Goal: Communication & Community: Answer question/provide support

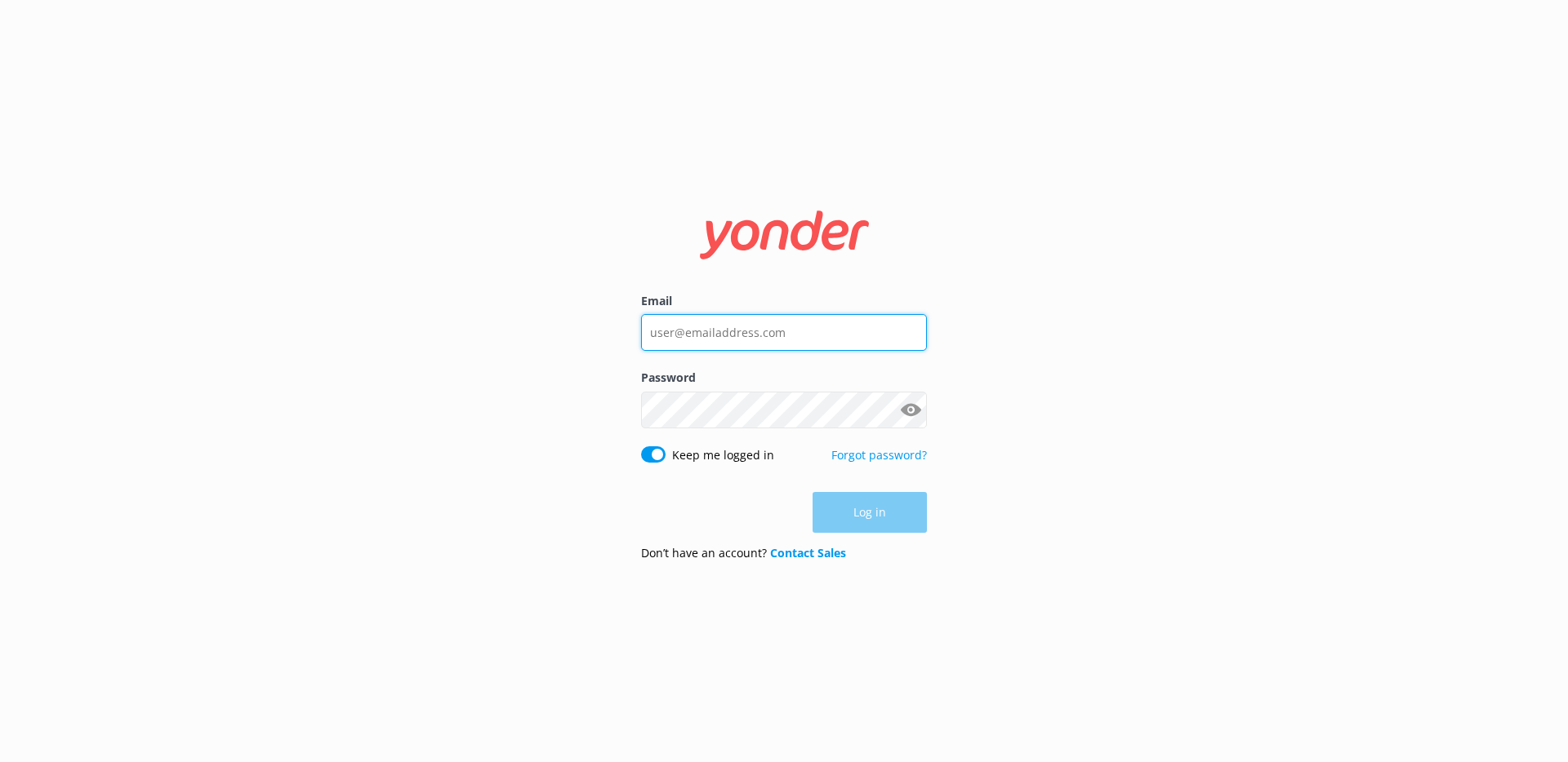
click at [801, 316] on input "Email" at bounding box center [784, 332] width 286 height 37
type input "[EMAIL_ADDRESS][DOMAIN_NAME]"
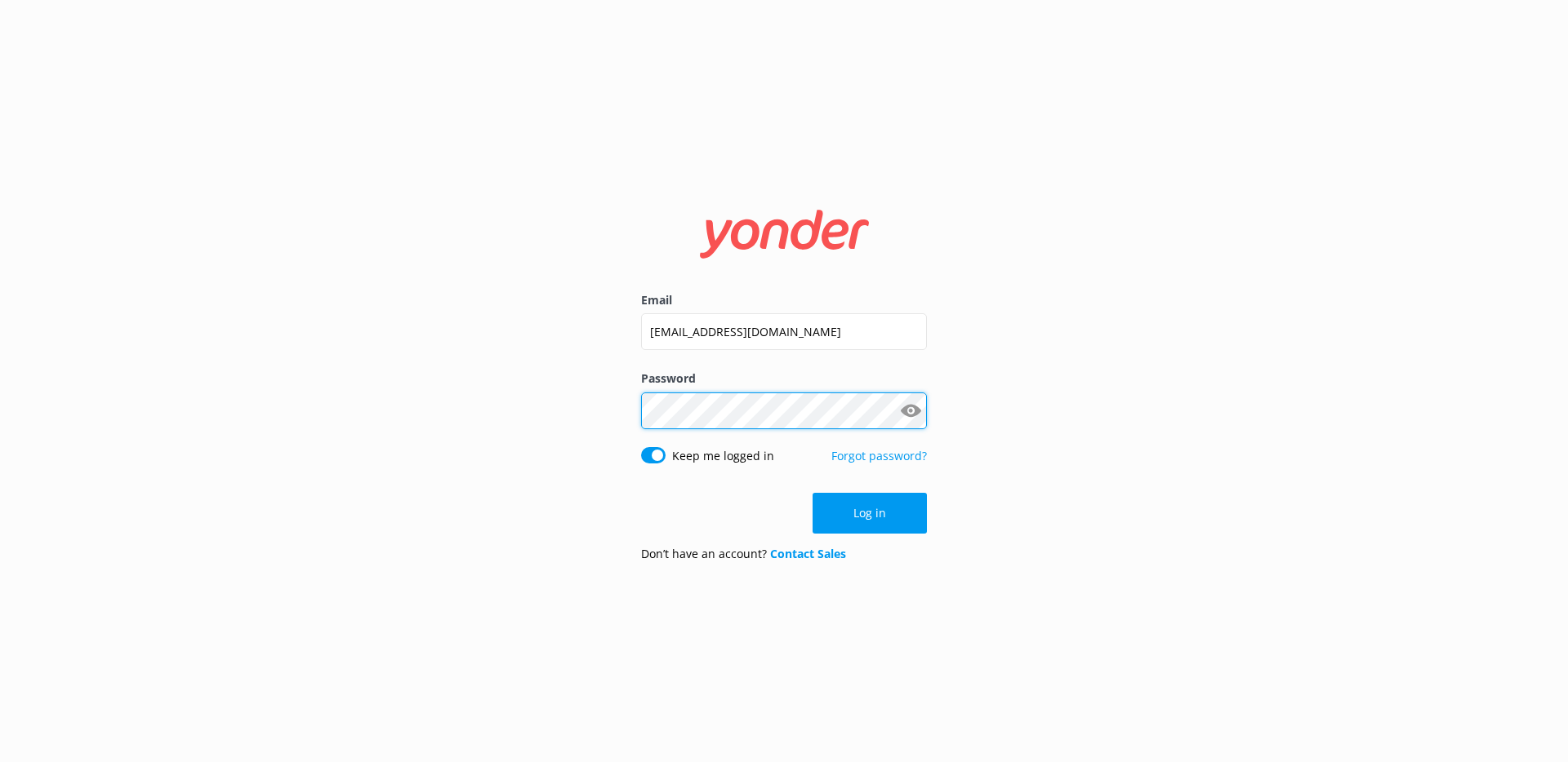
click button "Log in" at bounding box center [869, 514] width 114 height 41
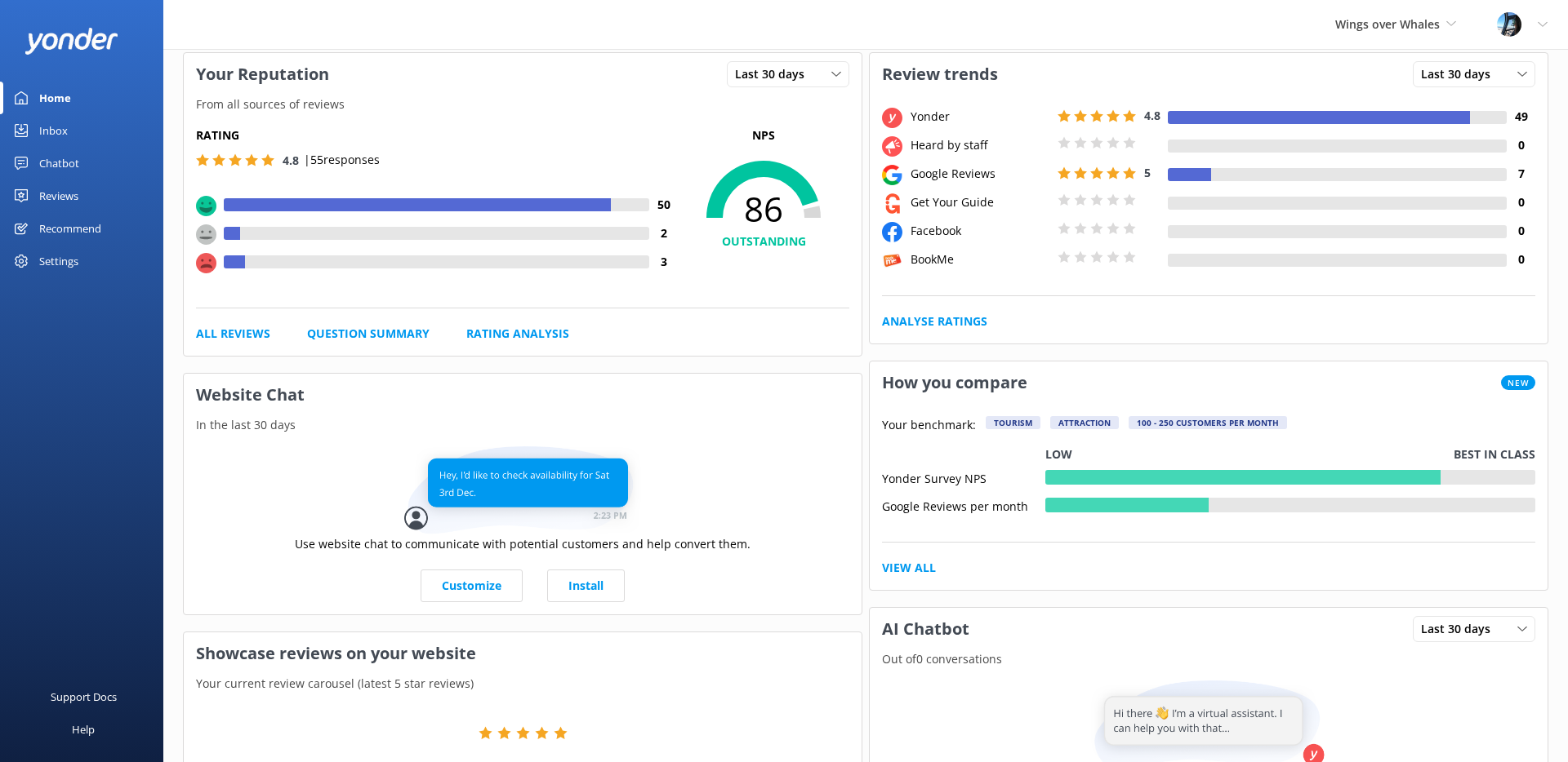
scroll to position [78, 0]
click at [59, 183] on div "Reviews" at bounding box center [58, 195] width 39 height 33
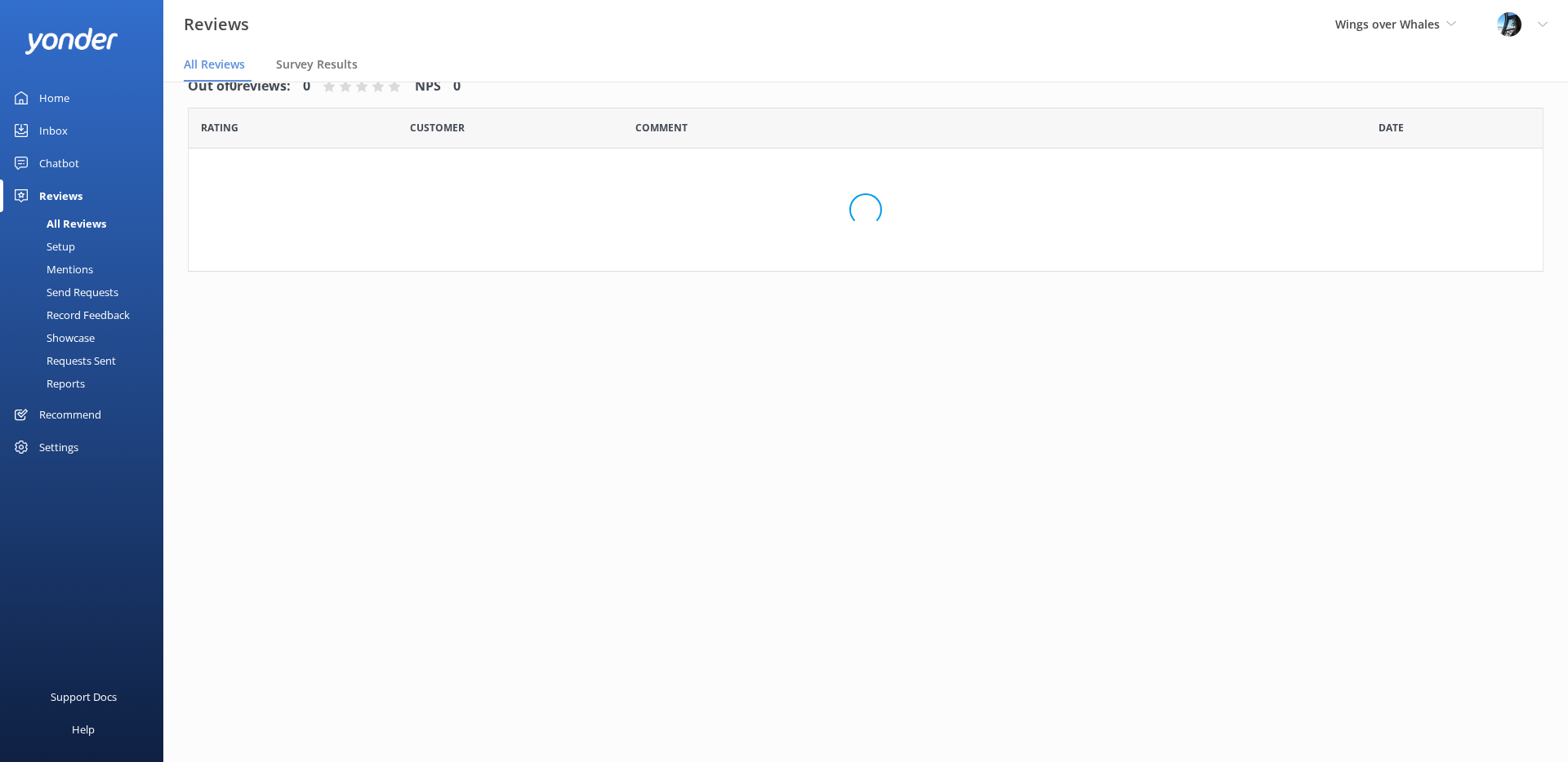
scroll to position [33, 0]
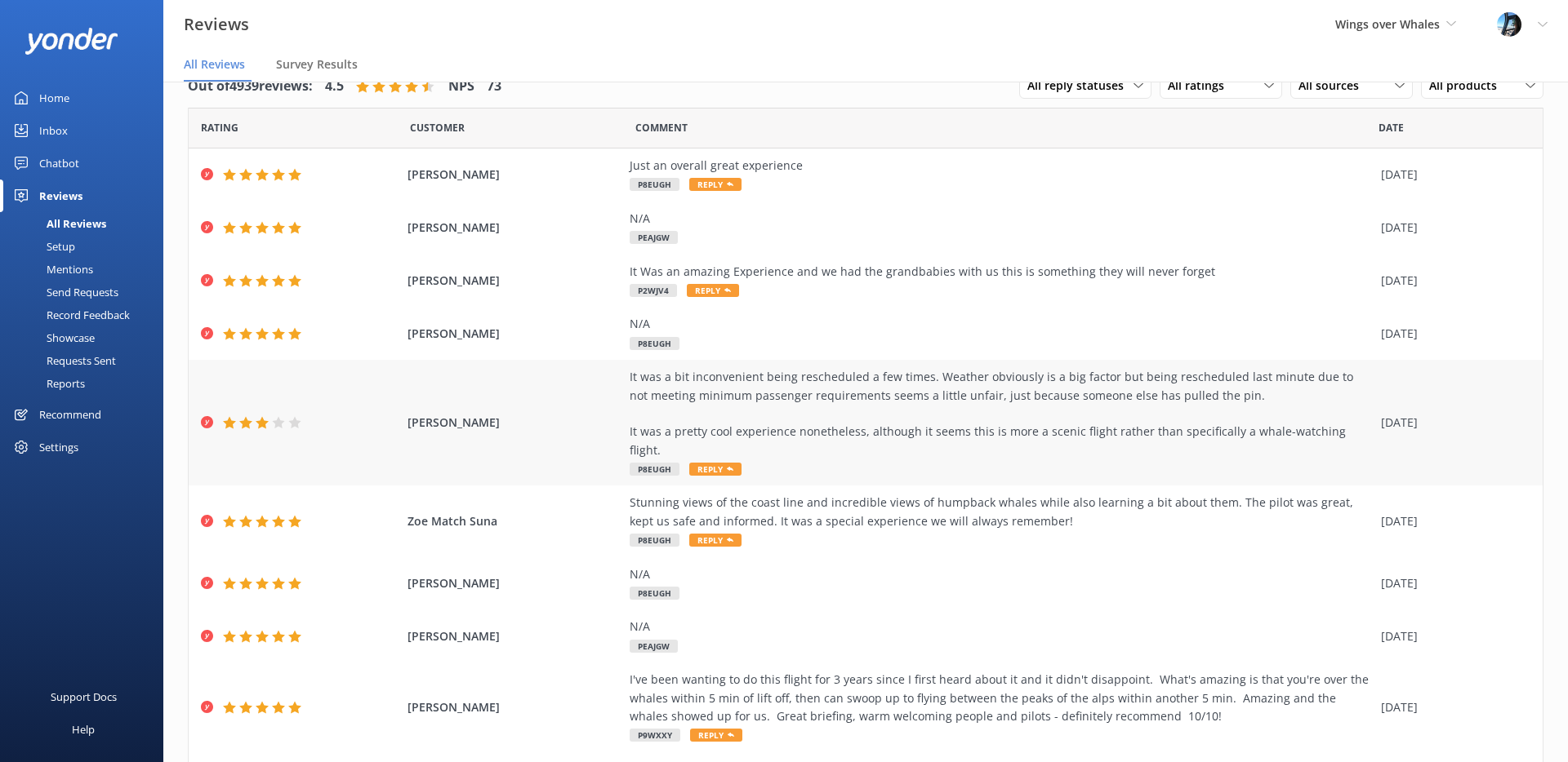
click at [970, 423] on div "It was a bit inconvenient being rescheduled a few times. Weather obviously is a…" at bounding box center [1001, 413] width 743 height 91
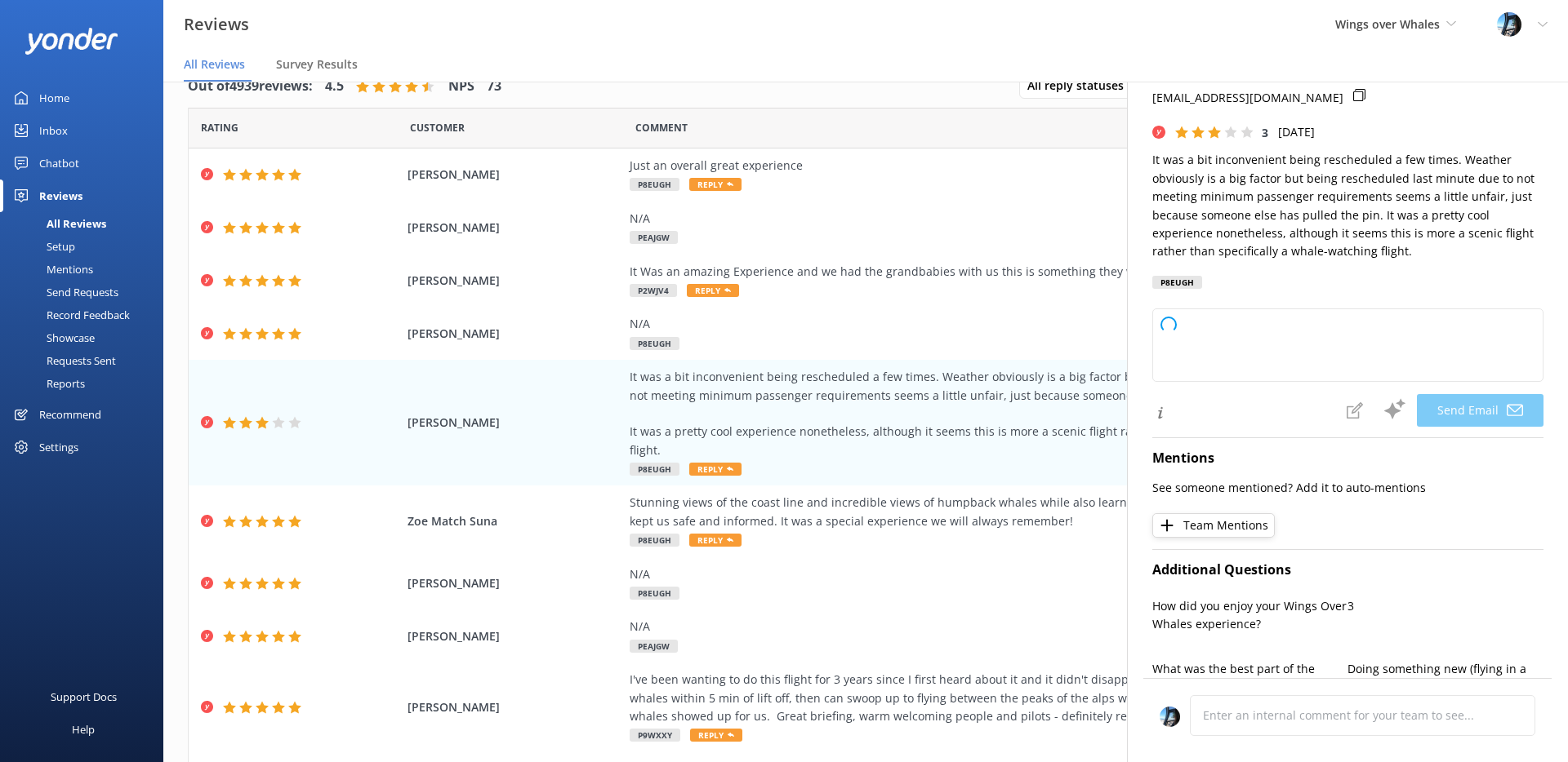
scroll to position [57, 0]
type textarea "Hi [PERSON_NAME], Thank you for sharing your feedback and for joining us on you…"
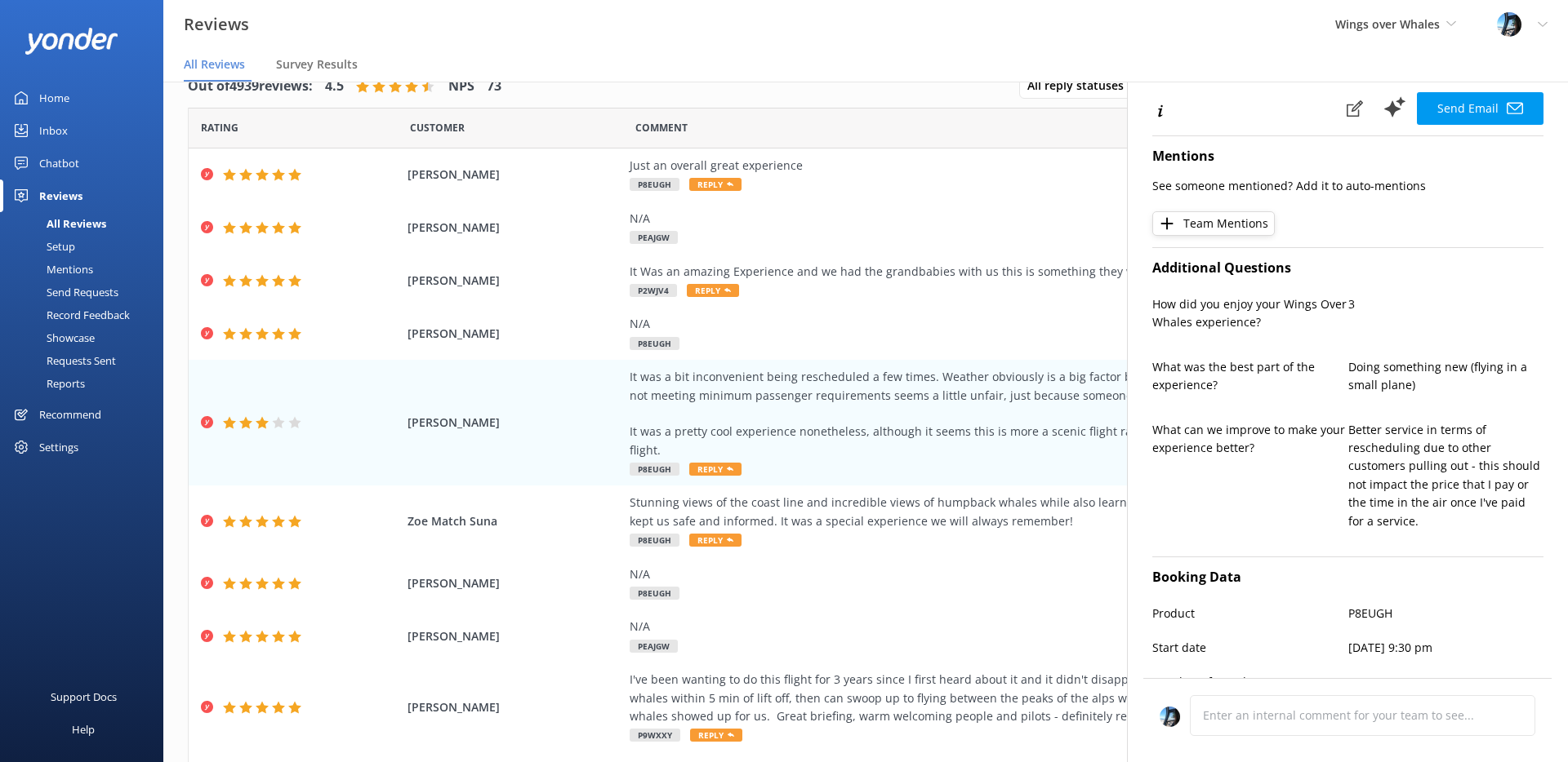
scroll to position [357, 0]
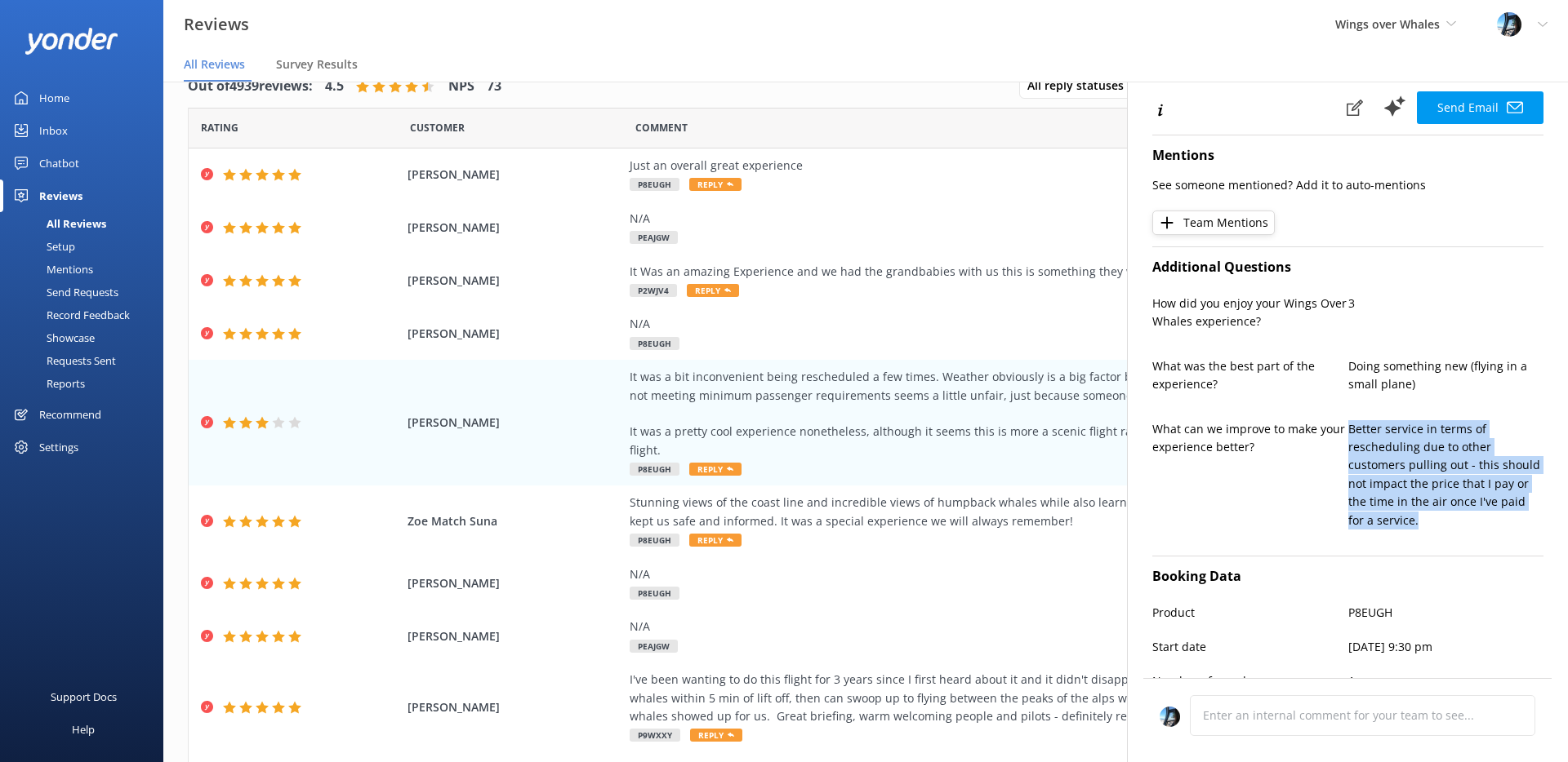
drag, startPoint x: 1413, startPoint y: 522, endPoint x: 1318, endPoint y: 442, distance: 124.2
click at [1331, 441] on div "What can we improve to make your experience better? Better service in terms of …" at bounding box center [1348, 484] width 391 height 126
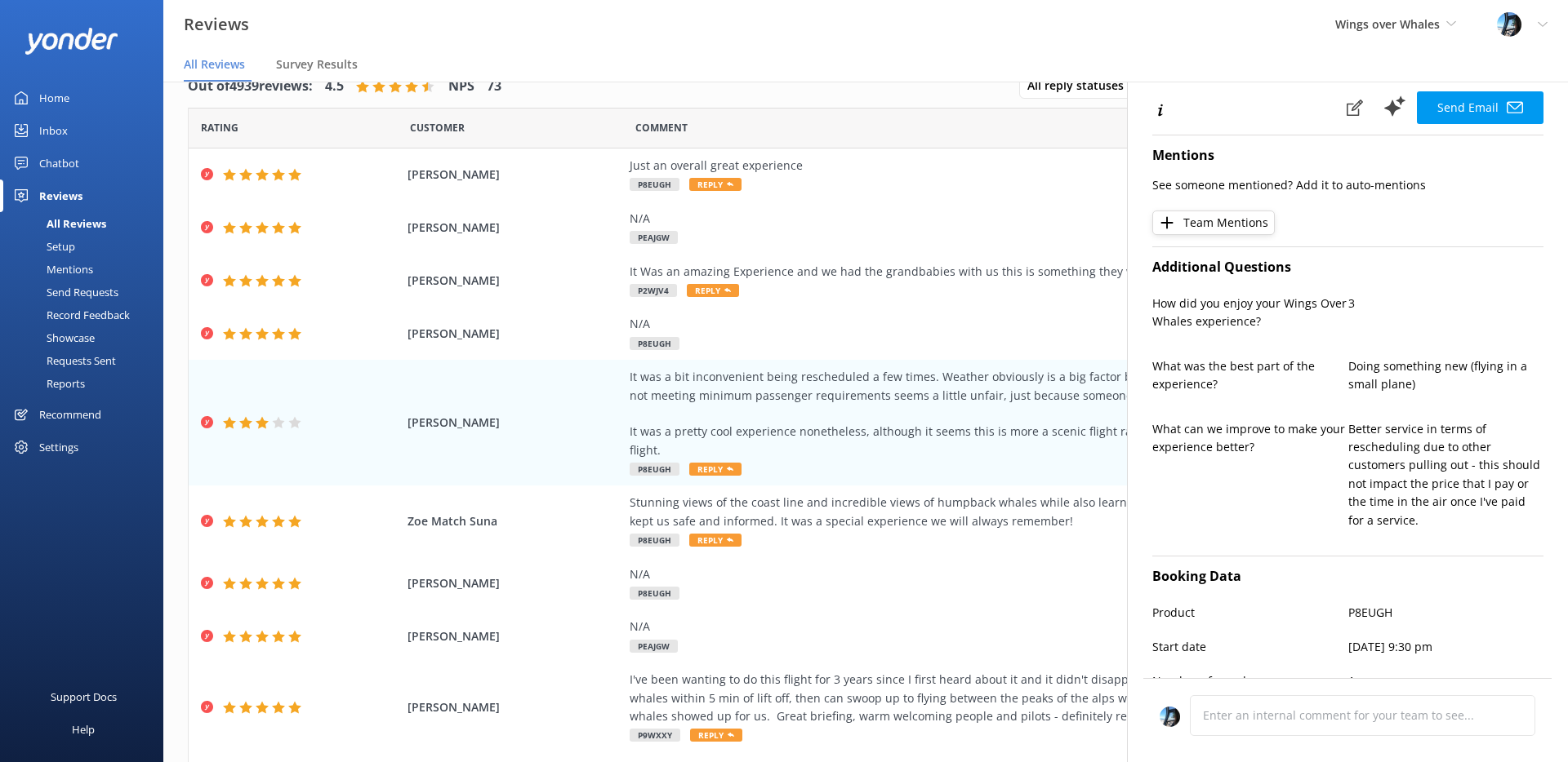
click at [1308, 443] on p "What can we improve to make your experience better?" at bounding box center [1251, 439] width 196 height 37
click at [1049, 512] on div "Stunning views of the coast line and incredible views of humpback whales while …" at bounding box center [1001, 522] width 743 height 55
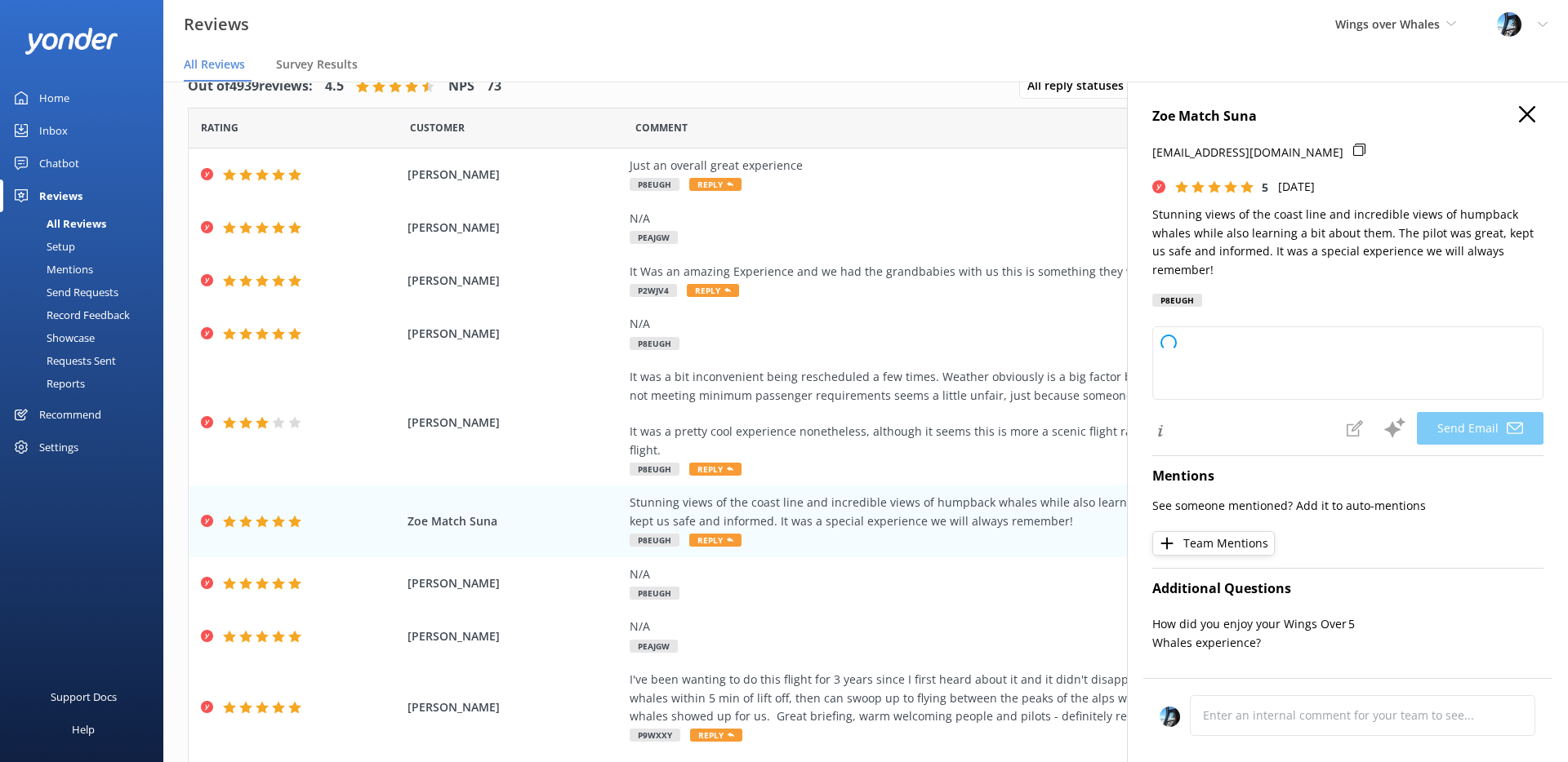
type textarea "Thank you so much for your wonderful review, [PERSON_NAME]! We're thrilled you …"
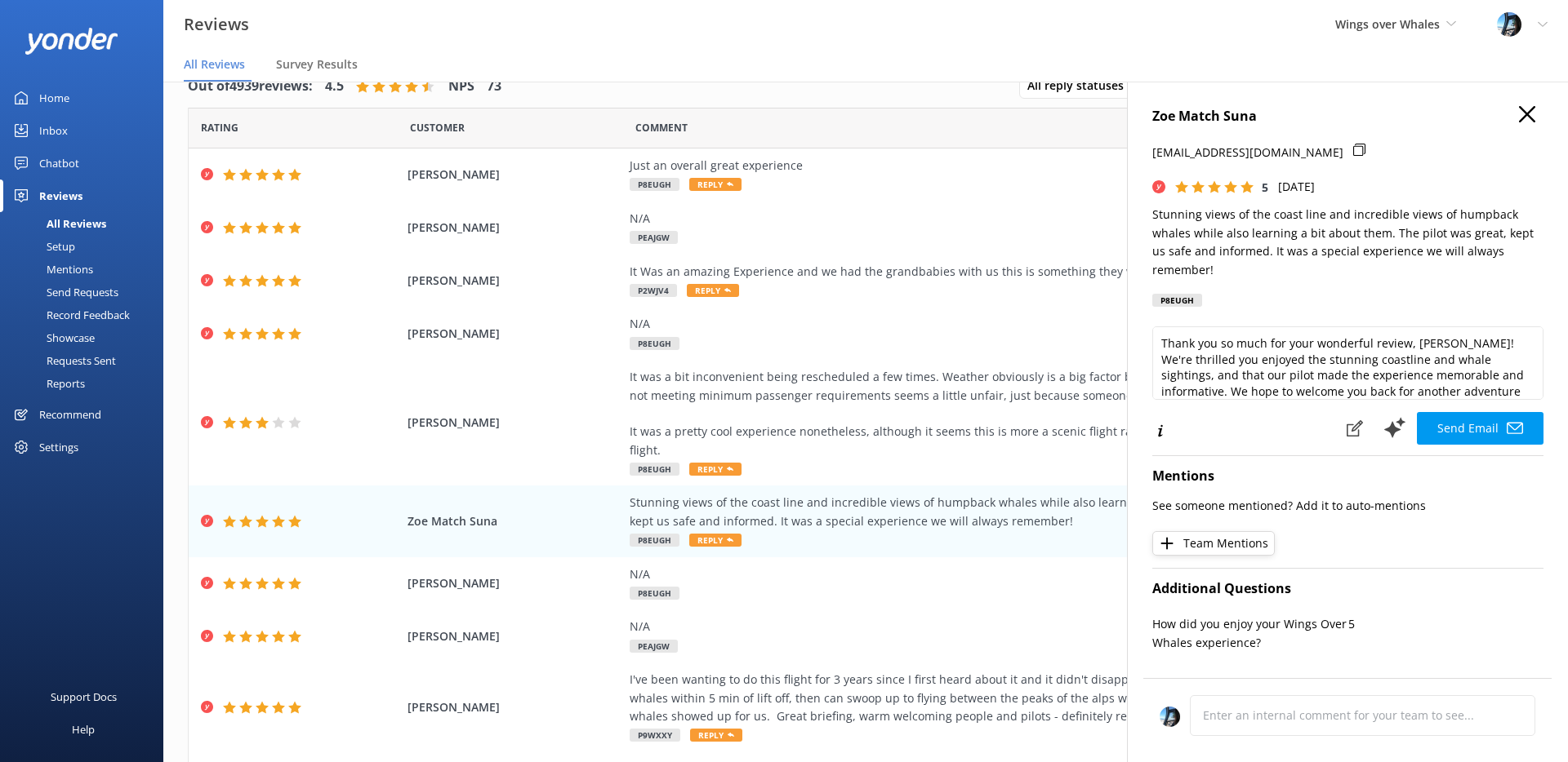
click at [1528, 118] on icon "button" at bounding box center [1526, 114] width 16 height 16
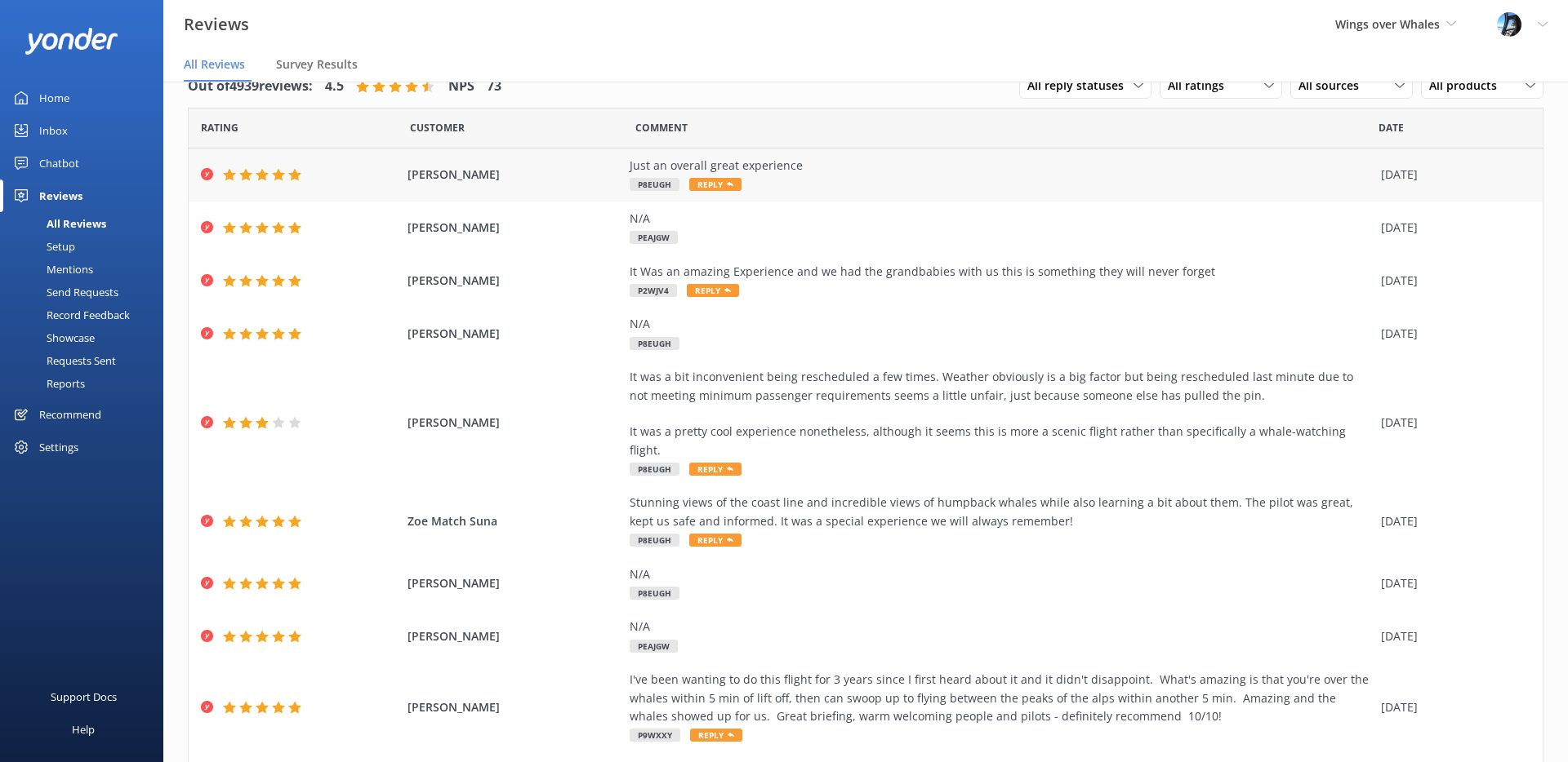
click at [910, 165] on div "Just an overall great experience" at bounding box center [1001, 165] width 743 height 18
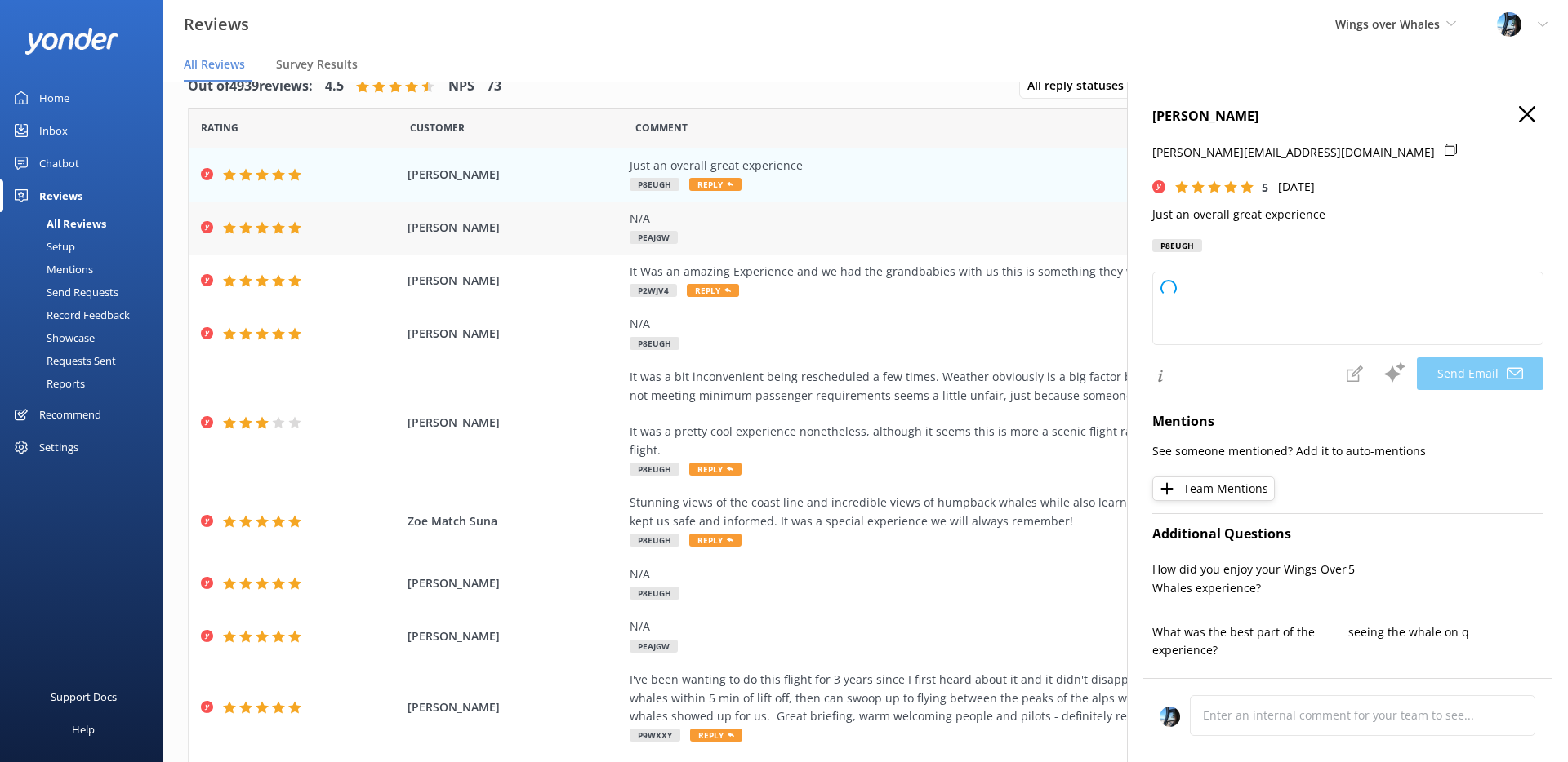
type textarea "Thank you so much, [PERSON_NAME]! We're thrilled to hear you had a great experi…"
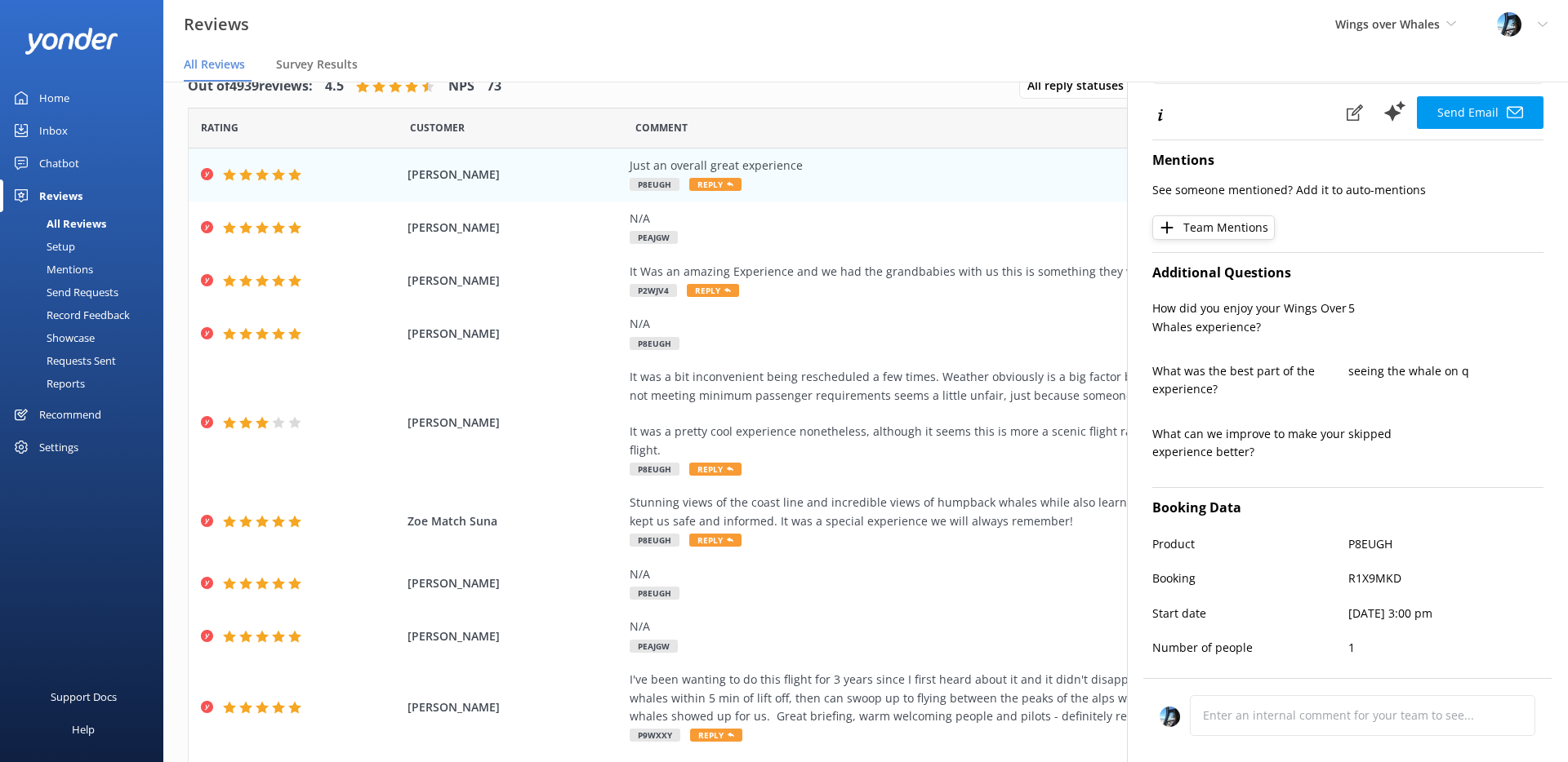
scroll to position [297, 0]
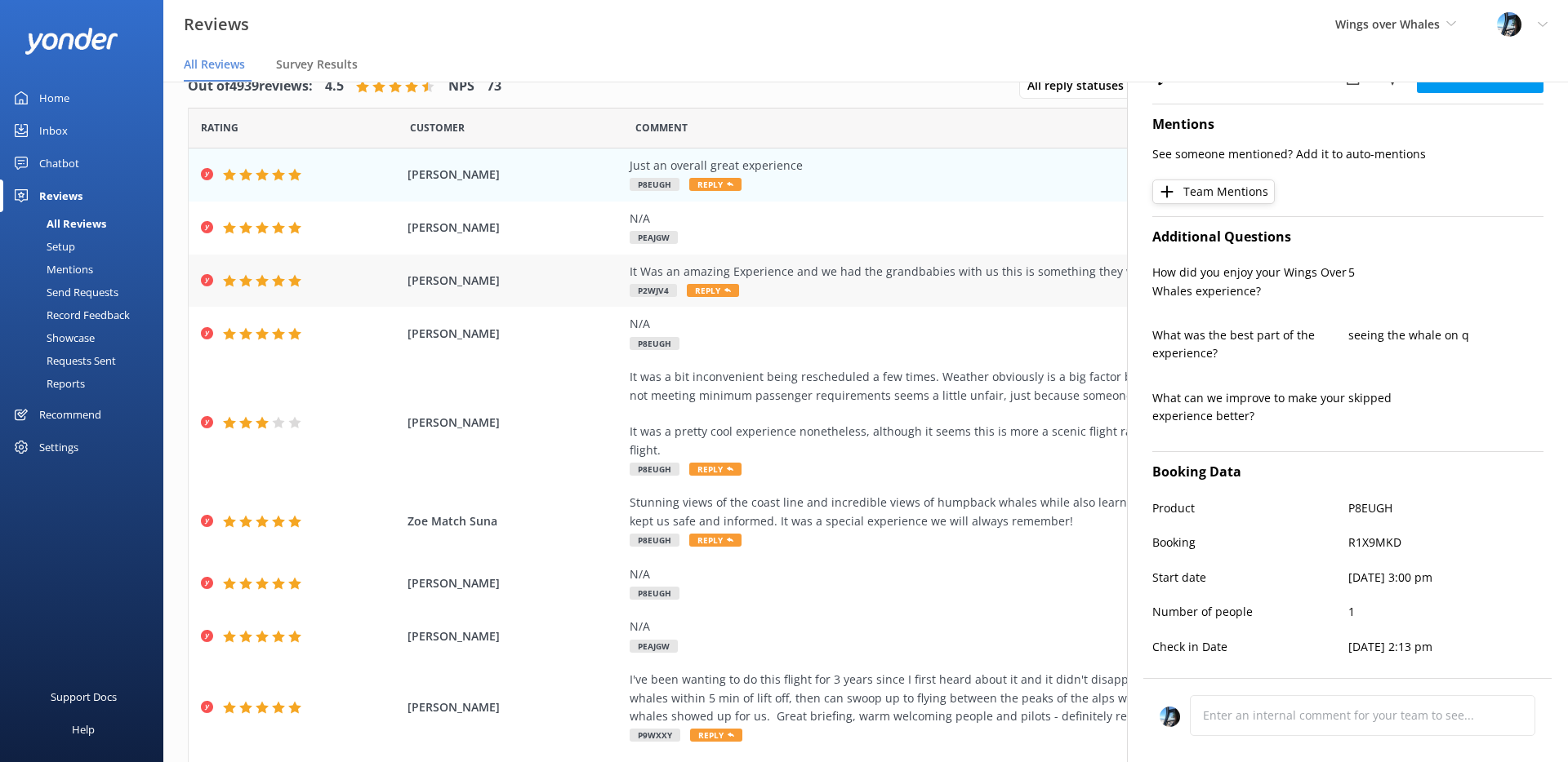
click at [803, 255] on div "[PERSON_NAME] It Was an amazing Experience and we had the grandbabies with us t…" at bounding box center [865, 281] width 1354 height 53
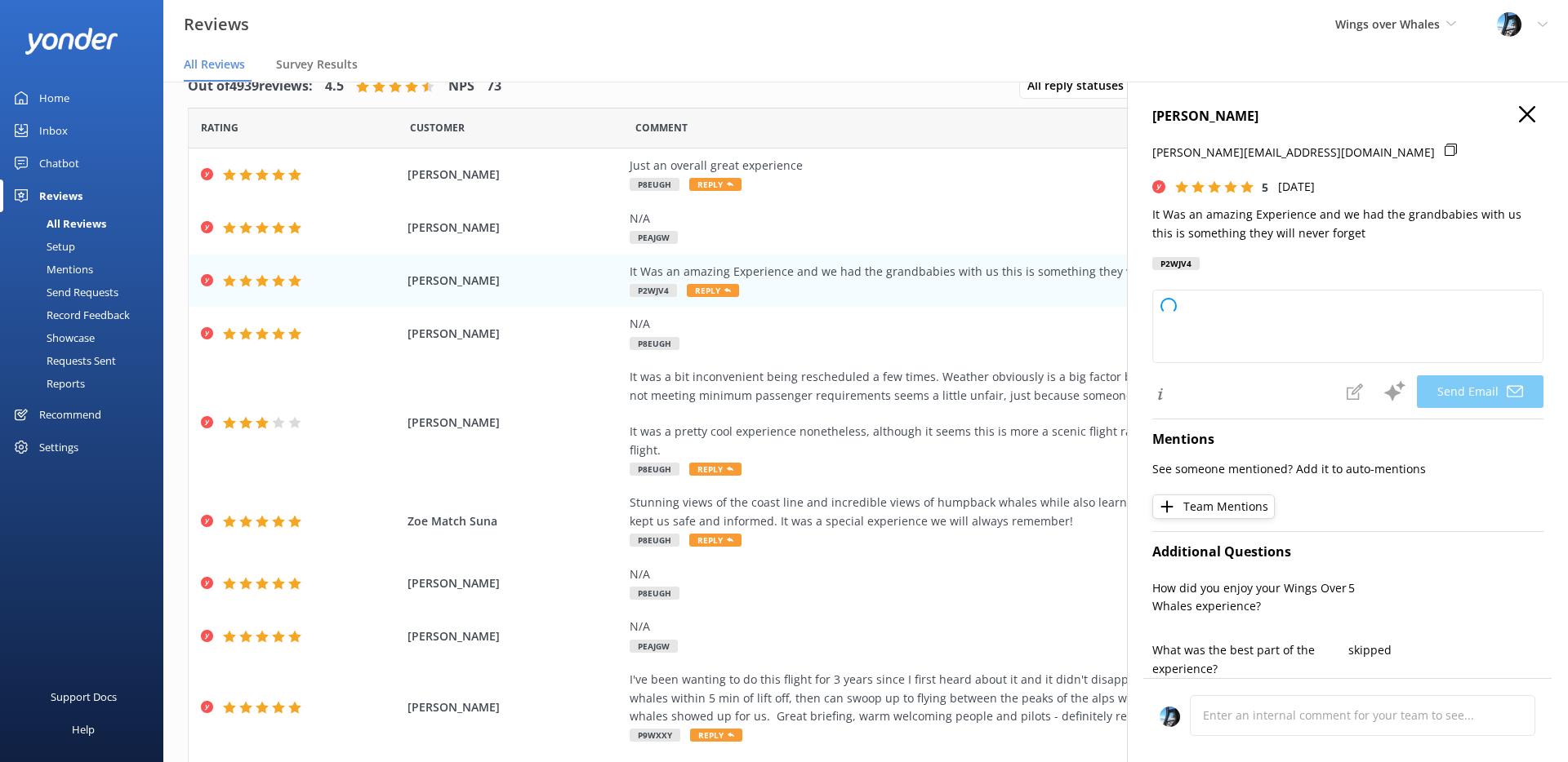
type textarea "Thank you so much, [PERSON_NAME]! We're thrilled to hear you and your grandbabi…"
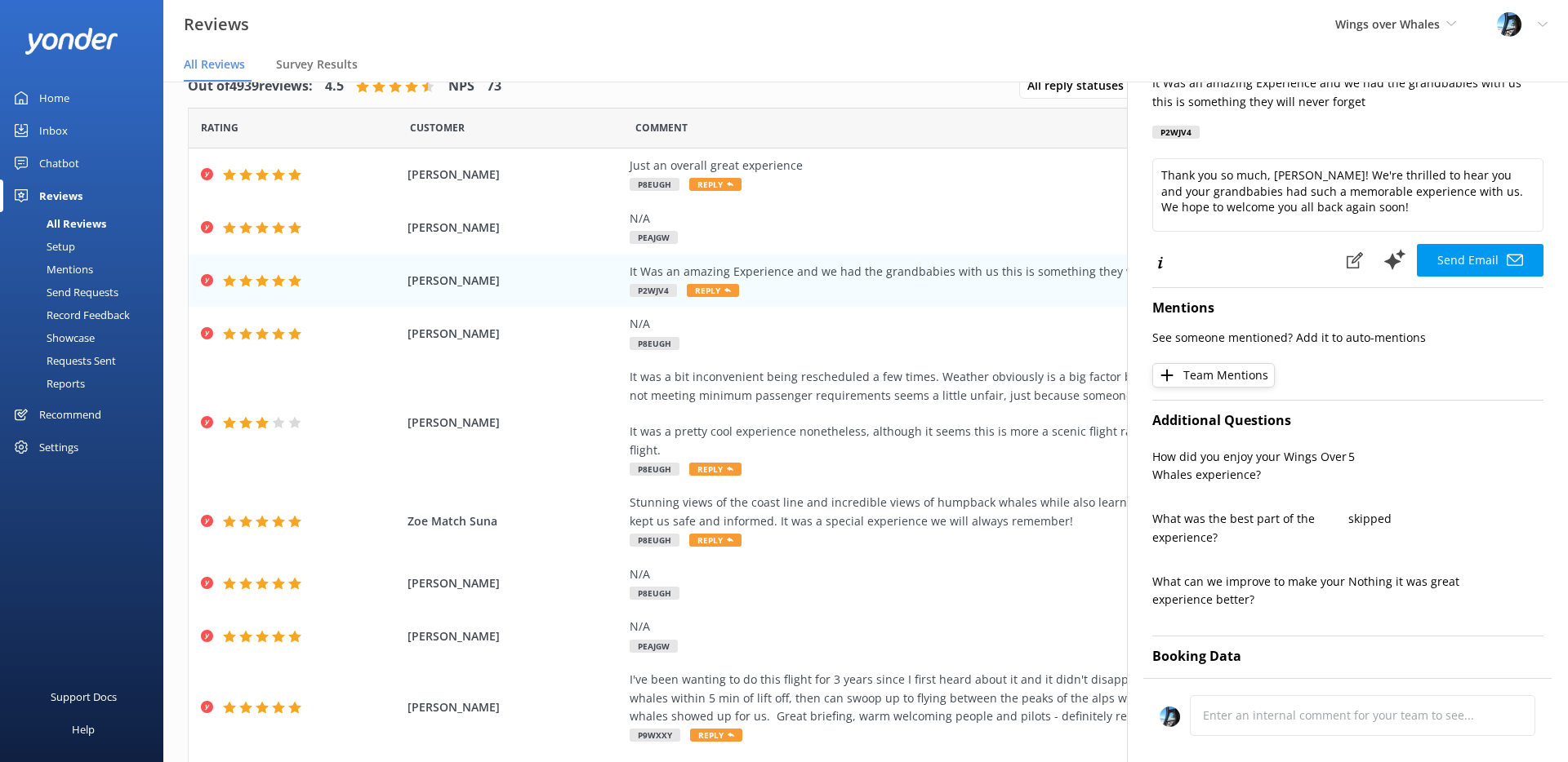
scroll to position [133, 0]
click at [799, 227] on div "N/A PEAJGW" at bounding box center [1001, 228] width 743 height 37
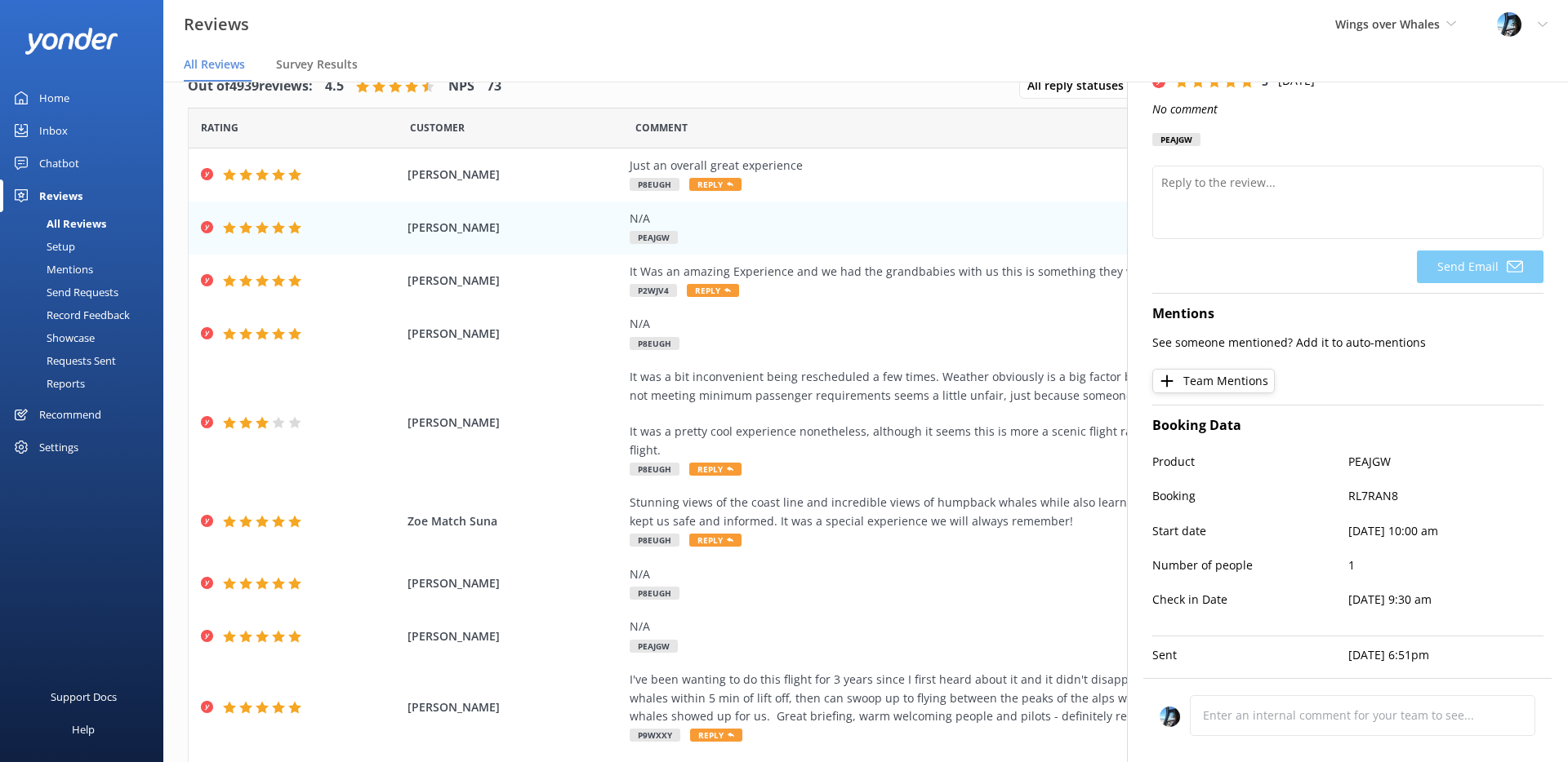
scroll to position [133, 0]
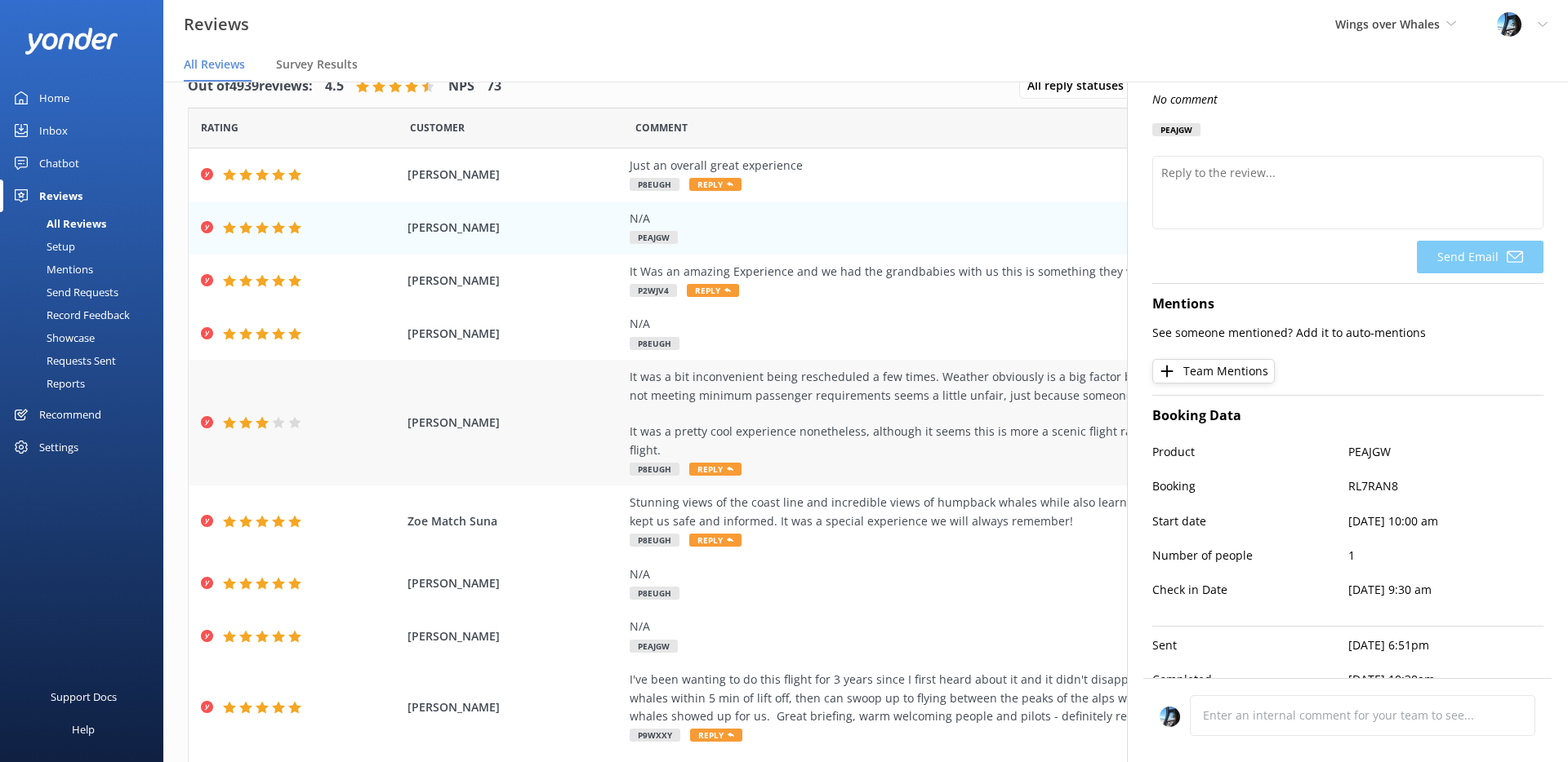
click at [822, 406] on div "It was a bit inconvenient being rescheduled a few times. Weather obviously is a…" at bounding box center [1001, 413] width 743 height 91
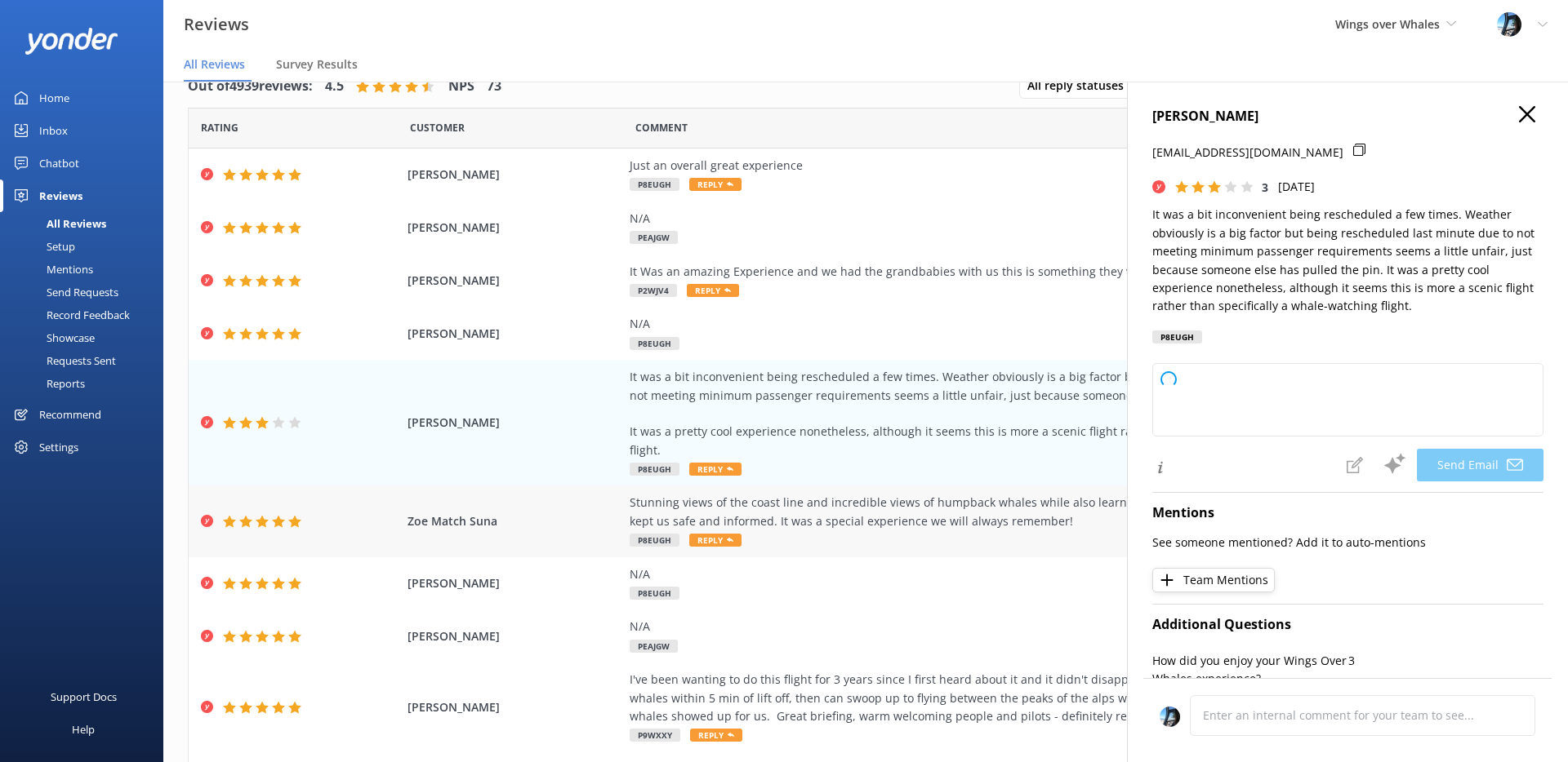
click at [899, 498] on div "Stunning views of the coast line and incredible views of humpback whales while …" at bounding box center [1001, 513] width 743 height 37
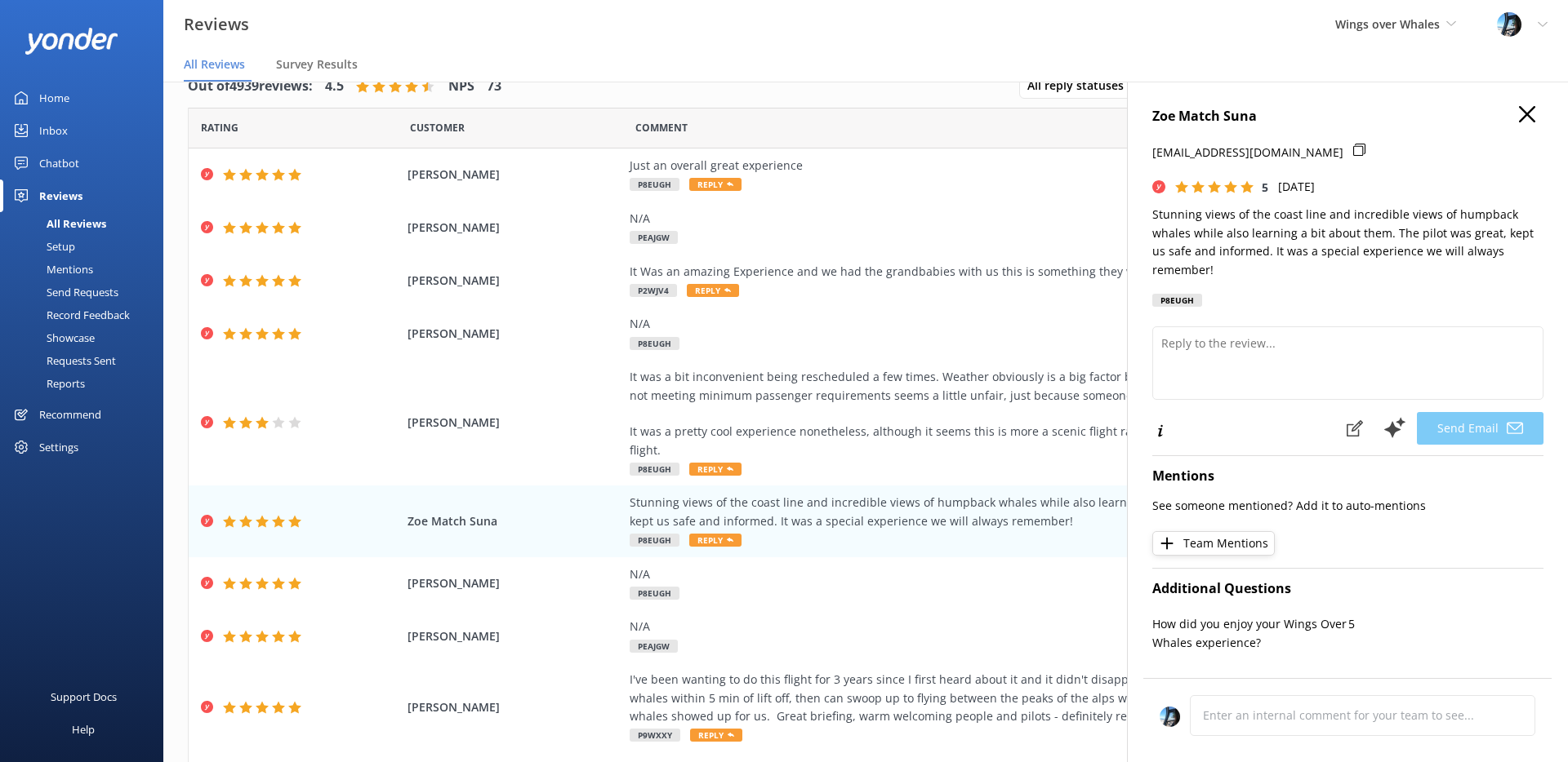
type textarea "Thank you so much, [PERSON_NAME]! We're thrilled to hear you enjoyed the coasta…"
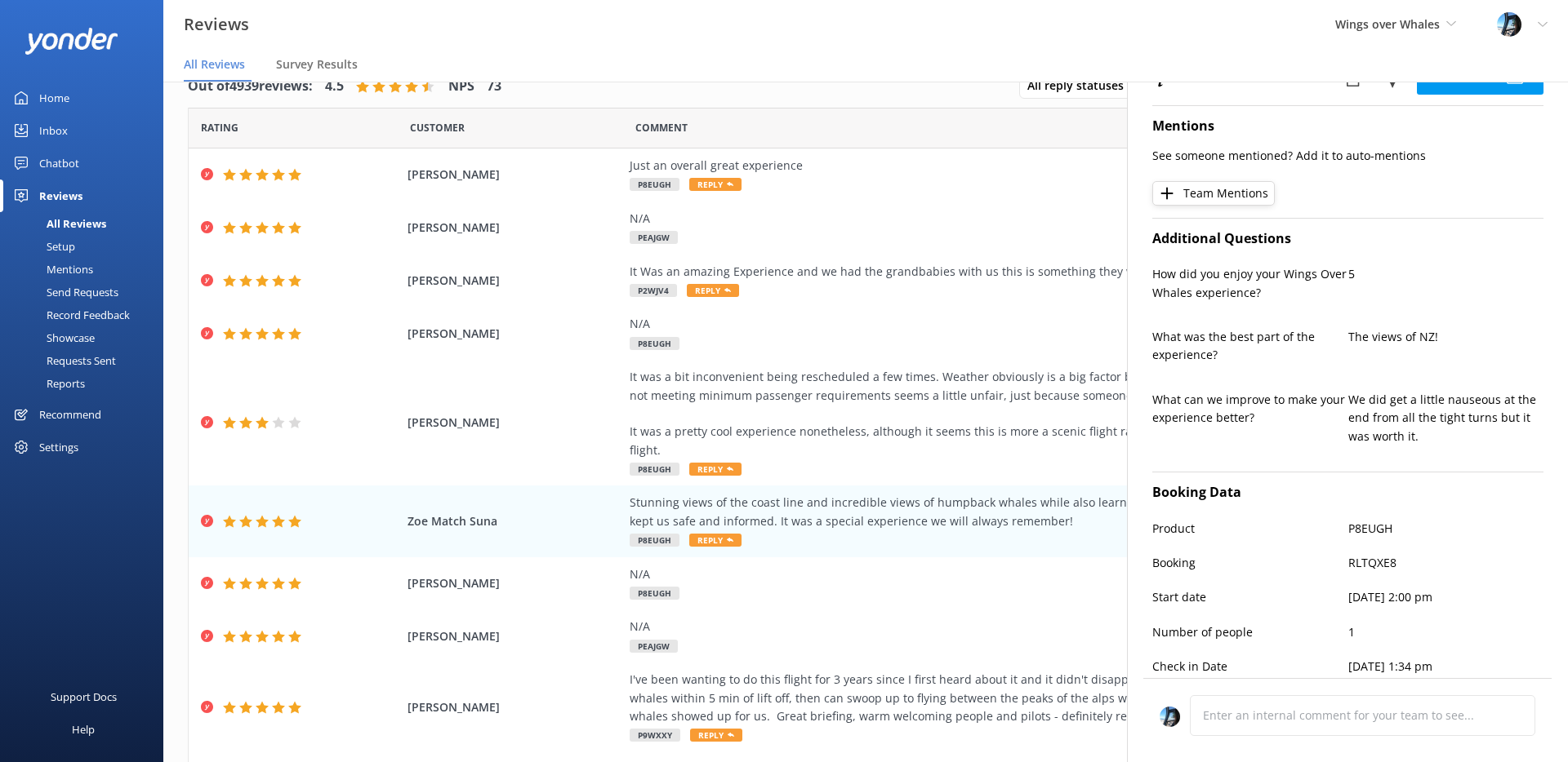
scroll to position [352, 0]
click at [884, 573] on div "N/A P8EUGH" at bounding box center [1001, 584] width 743 height 37
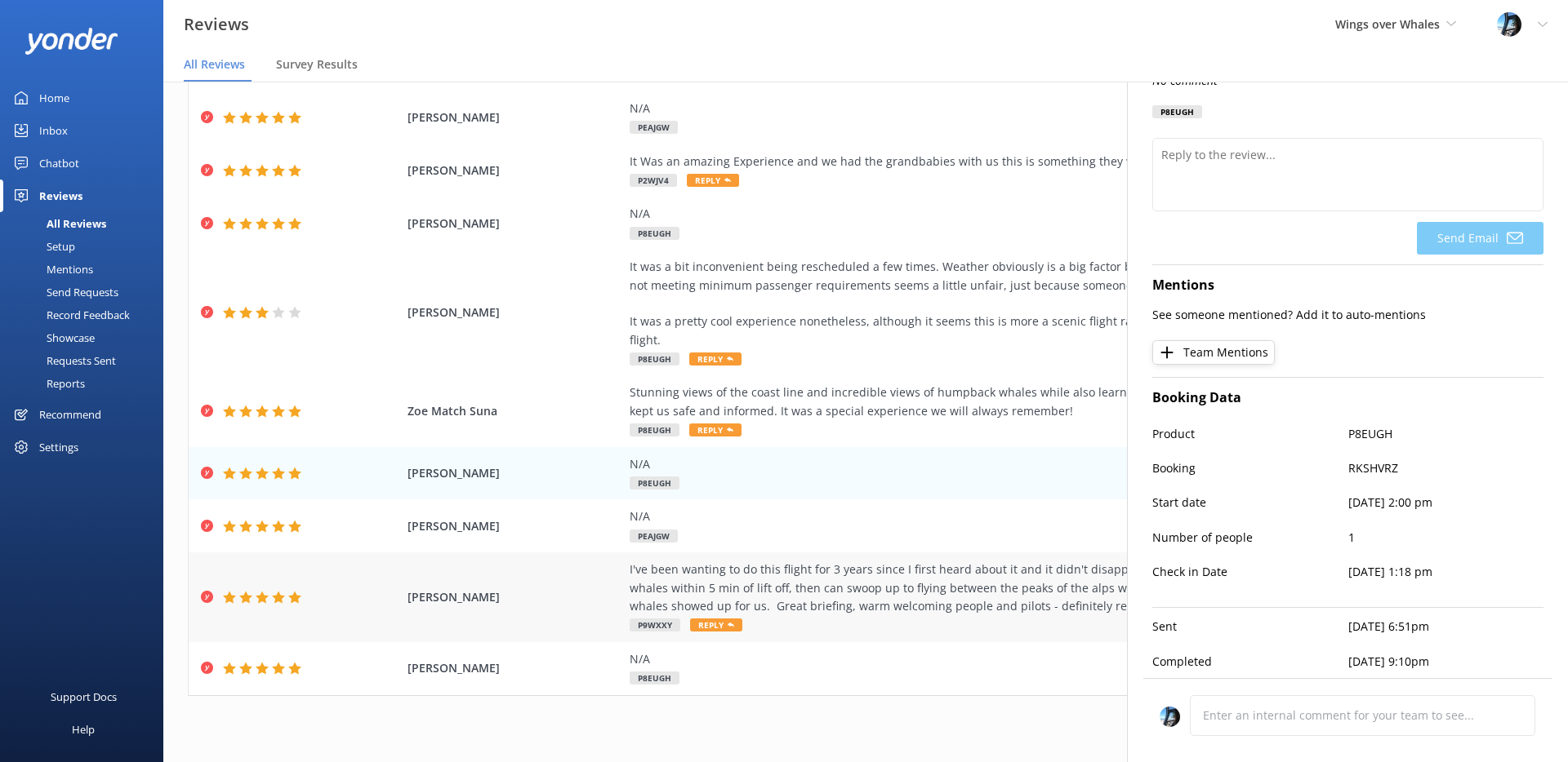
scroll to position [111, 0]
